Goal: Information Seeking & Learning: Learn about a topic

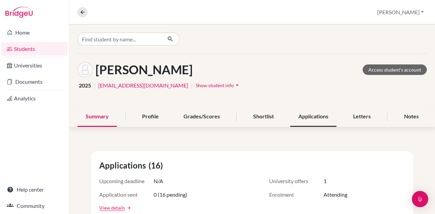
click at [300, 122] on div "Applications" at bounding box center [313, 117] width 46 height 20
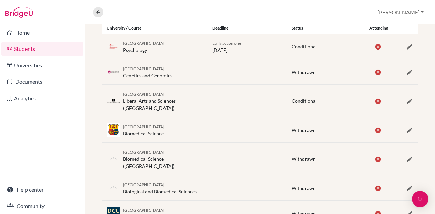
scroll to position [98, 0]
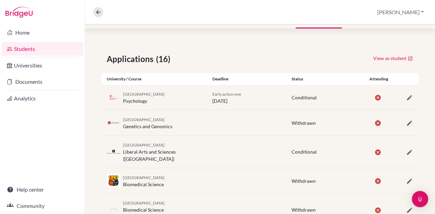
click at [304, 98] on span "Conditional" at bounding box center [303, 98] width 25 height 6
click at [301, 150] on span "Conditional" at bounding box center [303, 152] width 25 height 6
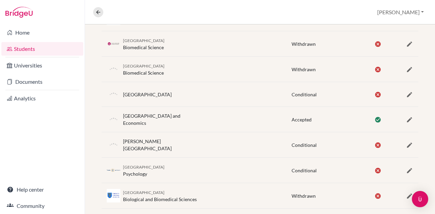
scroll to position [404, 0]
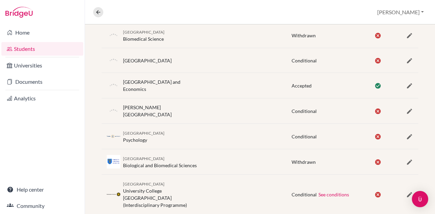
click at [300, 108] on span "Conditional" at bounding box center [303, 111] width 25 height 6
click at [300, 134] on span "Conditional" at bounding box center [303, 137] width 25 height 6
click at [298, 192] on span "Conditional" at bounding box center [303, 195] width 25 height 6
click at [297, 58] on span "Conditional" at bounding box center [303, 61] width 25 height 6
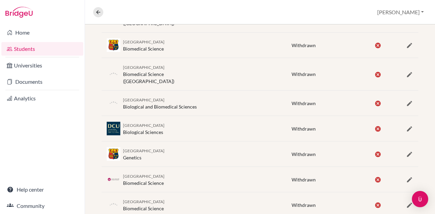
scroll to position [98, 0]
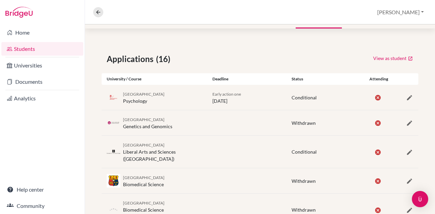
click at [302, 98] on span "Conditional" at bounding box center [303, 98] width 25 height 6
click at [301, 149] on span "Conditional" at bounding box center [303, 152] width 25 height 6
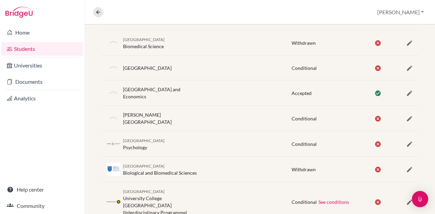
scroll to position [404, 0]
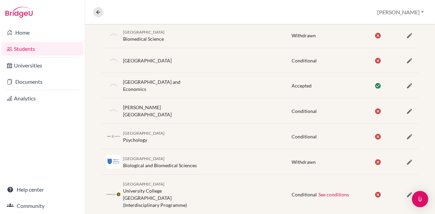
click at [293, 192] on span "Conditional" at bounding box center [303, 195] width 25 height 6
click at [305, 134] on span "Conditional" at bounding box center [303, 137] width 25 height 6
click at [302, 190] on div "Utrecht University University College Utrecht (Interdisciplinary Programme) Con…" at bounding box center [260, 194] width 316 height 39
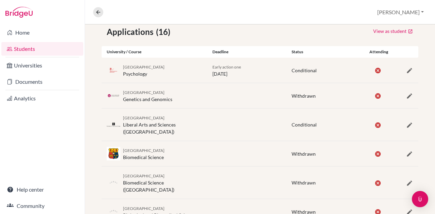
scroll to position [65, 0]
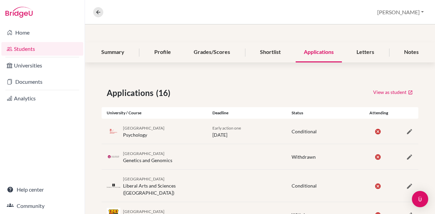
click at [296, 122] on div "University of Groningen Psychology Early action one 15 January 2025 Conditional" at bounding box center [260, 131] width 316 height 25
click at [305, 176] on div "University of Amsterdam Liberal Arts and Sciences (Amsterdam University College…" at bounding box center [260, 186] width 316 height 32
click at [166, 42] on div "Zdeborsky-Vadász, Ágnes Access student's account 2025 | zvav2006@gmail.com | Sh…" at bounding box center [260, 15] width 350 height 53
click at [166, 50] on div "Profile" at bounding box center [162, 52] width 33 height 20
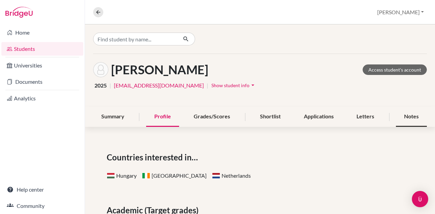
click at [396, 112] on div "Notes" at bounding box center [411, 117] width 31 height 20
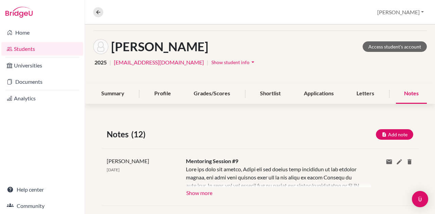
scroll to position [34, 0]
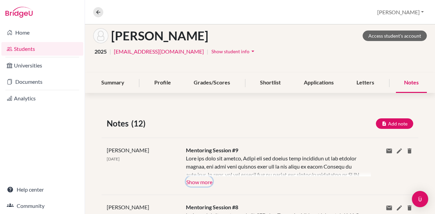
click at [187, 182] on button "Show more" at bounding box center [199, 182] width 27 height 10
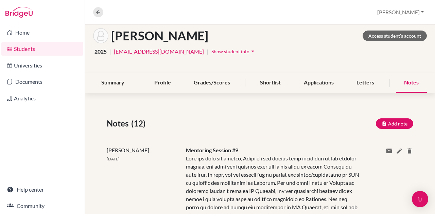
scroll to position [102, 0]
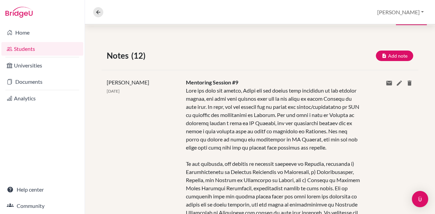
drag, startPoint x: 180, startPoint y: 85, endPoint x: 181, endPoint y: 81, distance: 3.8
click at [181, 81] on div "Mentoring Session #9 Show more Show less" at bounding box center [273, 168] width 185 height 181
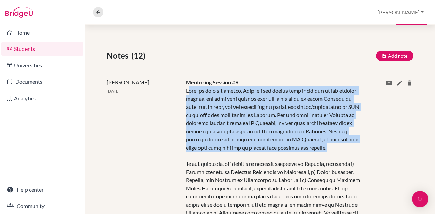
drag, startPoint x: 187, startPoint y: 90, endPoint x: 269, endPoint y: 157, distance: 105.2
click at [269, 157] on div at bounding box center [273, 168] width 175 height 163
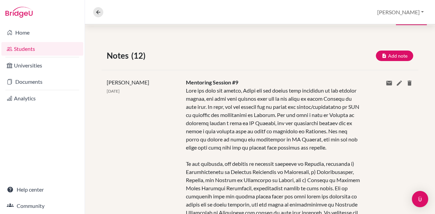
drag, startPoint x: 248, startPoint y: 152, endPoint x: 280, endPoint y: 155, distance: 32.4
click at [280, 155] on div at bounding box center [273, 168] width 175 height 163
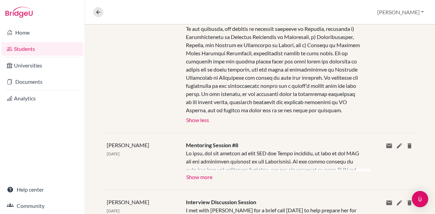
scroll to position [238, 0]
drag, startPoint x: 276, startPoint y: 155, endPoint x: 336, endPoint y: 183, distance: 66.2
click at [336, 183] on div "Brian Sylvester 14 Apr 2025 Mentoring Session #8 Show more Show less Share via …" at bounding box center [260, 160] width 316 height 57
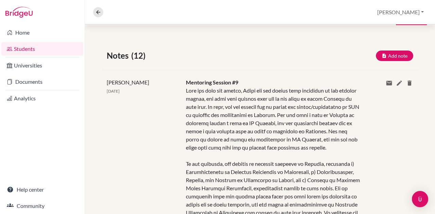
scroll to position [0, 0]
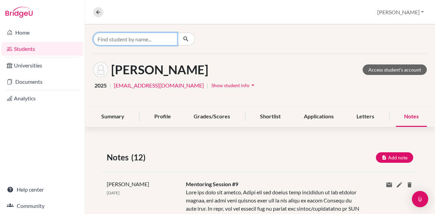
click at [145, 40] on input "Find student by name..." at bounding box center [135, 39] width 84 height 13
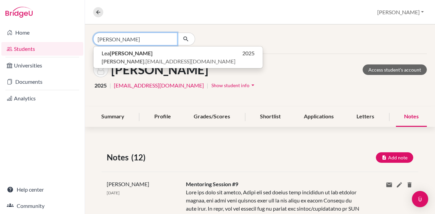
type input "antosz"
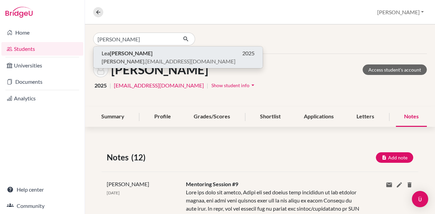
click button "Lea Antosz 2025 antosz .lea@gmail.com" at bounding box center [177, 58] width 169 height 22
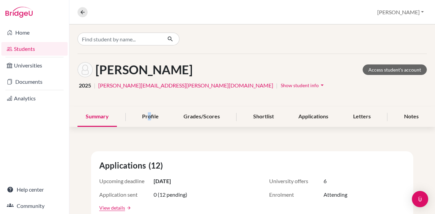
click at [144, 125] on div "Profile" at bounding box center [150, 117] width 33 height 20
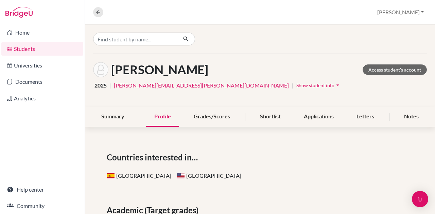
click at [155, 47] on div at bounding box center [260, 38] width 350 height 29
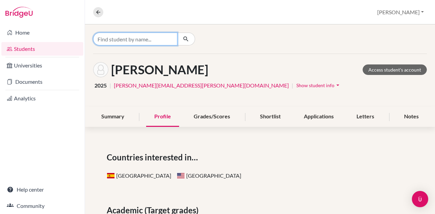
click at [155, 39] on input "Find student by name..." at bounding box center [135, 39] width 84 height 13
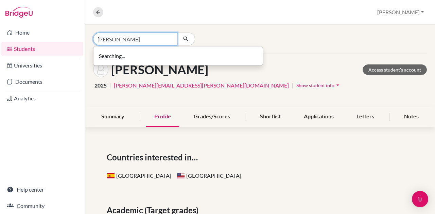
type input "hárs lea"
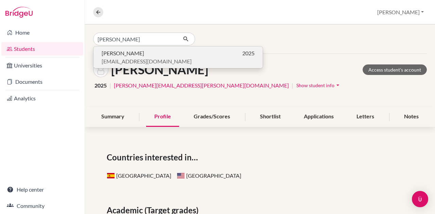
click at [152, 55] on p "Lea Hárs 2025" at bounding box center [178, 53] width 153 height 8
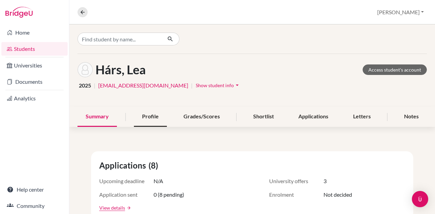
click at [151, 116] on div "Profile" at bounding box center [150, 117] width 33 height 20
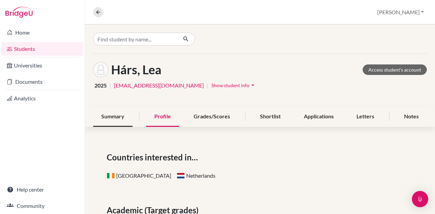
click at [114, 115] on div "Summary" at bounding box center [112, 117] width 39 height 20
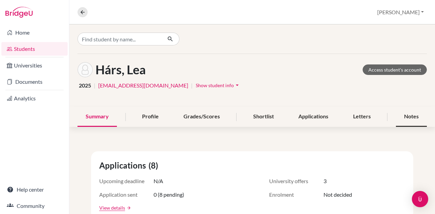
click at [397, 115] on div "Notes" at bounding box center [411, 117] width 31 height 20
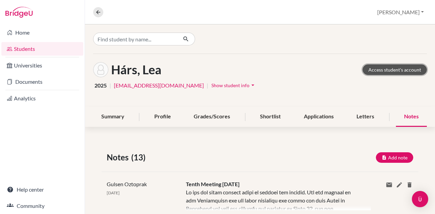
click at [393, 67] on link "Access student's account" at bounding box center [394, 70] width 64 height 11
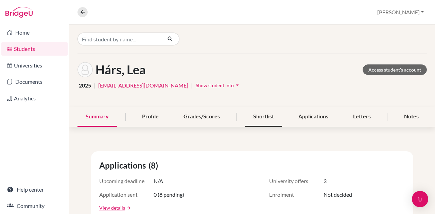
click at [261, 113] on div "Shortlist" at bounding box center [263, 117] width 37 height 20
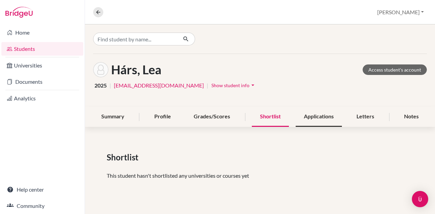
click at [309, 121] on div "Applications" at bounding box center [318, 117] width 46 height 20
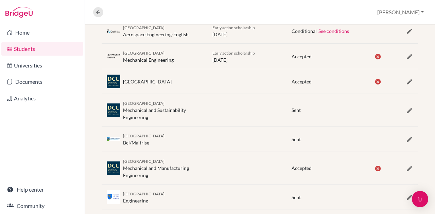
scroll to position [201, 0]
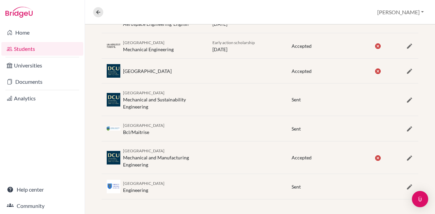
click at [300, 157] on span "Accepted" at bounding box center [301, 158] width 20 height 6
click at [297, 69] on span "Accepted" at bounding box center [301, 71] width 20 height 6
drag, startPoint x: 304, startPoint y: 48, endPoint x: 323, endPoint y: 89, distance: 45.4
click at [305, 53] on div "University of Twente Mechanical Engineering Early action scholarship [DATE] Acc…" at bounding box center [260, 45] width 316 height 25
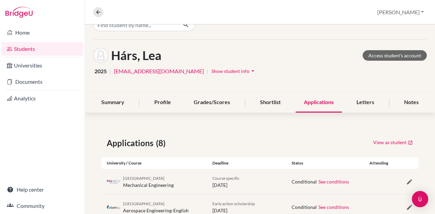
scroll to position [0, 0]
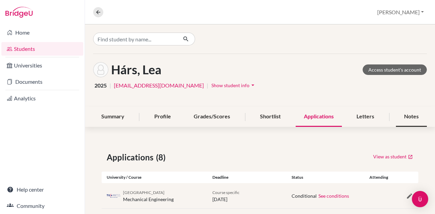
click at [415, 112] on div "Notes" at bounding box center [411, 117] width 31 height 20
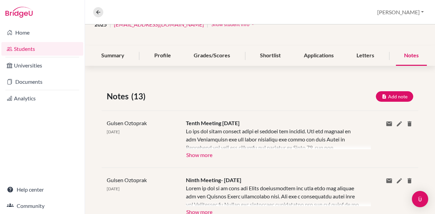
scroll to position [68, 0]
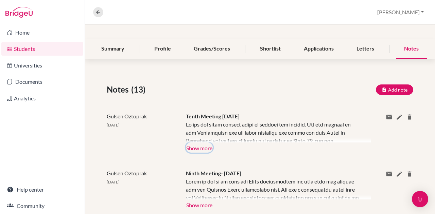
click at [200, 148] on button "Show more" at bounding box center [199, 148] width 27 height 10
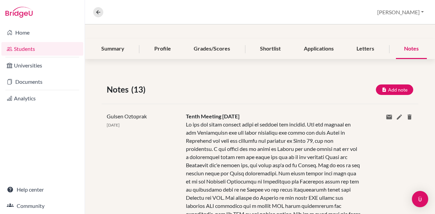
drag, startPoint x: 178, startPoint y: 125, endPoint x: 177, endPoint y: 117, distance: 7.8
click at [177, 117] on div "Gulsen Oztoprak [DATE]" at bounding box center [141, 202] width 79 height 181
click at [200, 136] on div at bounding box center [273, 202] width 175 height 163
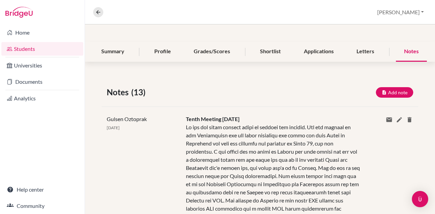
scroll to position [32, 0]
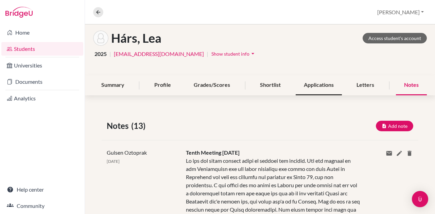
click at [304, 87] on div "Applications" at bounding box center [318, 85] width 46 height 20
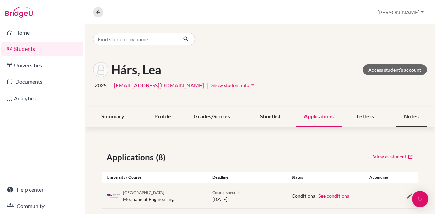
click at [399, 122] on div "Notes" at bounding box center [411, 117] width 31 height 20
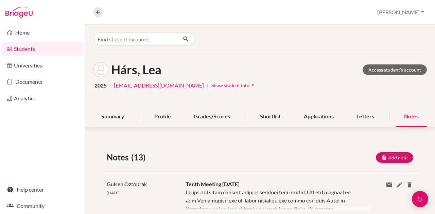
scroll to position [68, 0]
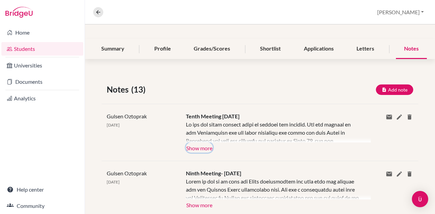
click at [196, 144] on button "Show more" at bounding box center [199, 148] width 27 height 10
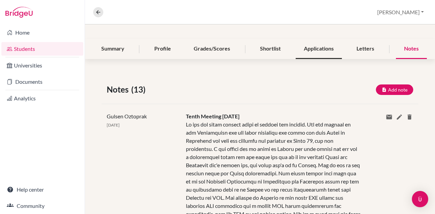
click at [308, 45] on div "Applications" at bounding box center [318, 49] width 46 height 20
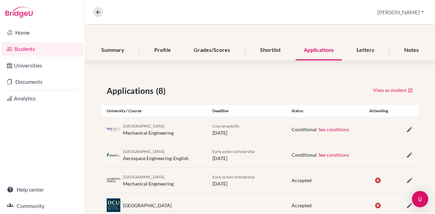
scroll to position [31, 0]
